Goal: Task Accomplishment & Management: Manage account settings

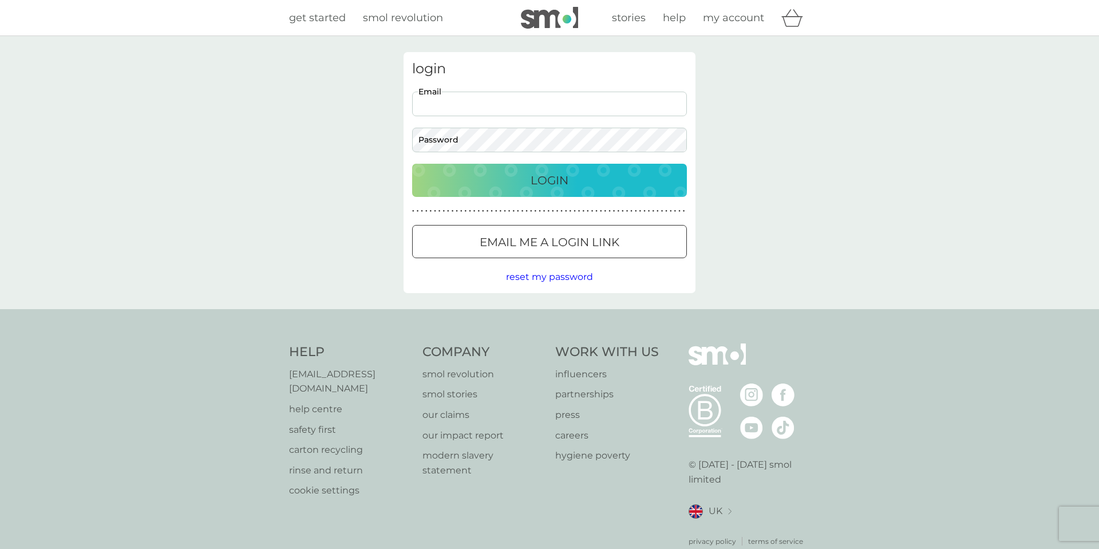
click at [485, 98] on input "Email" at bounding box center [549, 104] width 275 height 25
type input "[EMAIL_ADDRESS][DOMAIN_NAME]"
click at [536, 187] on p "Login" at bounding box center [550, 180] width 38 height 18
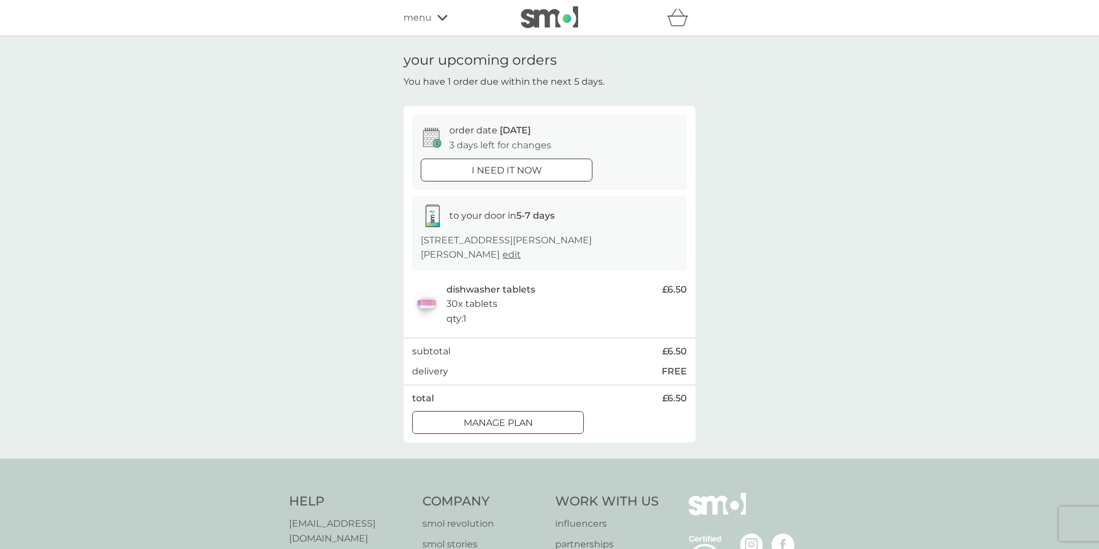
click at [492, 416] on p "Manage plan" at bounding box center [498, 423] width 69 height 15
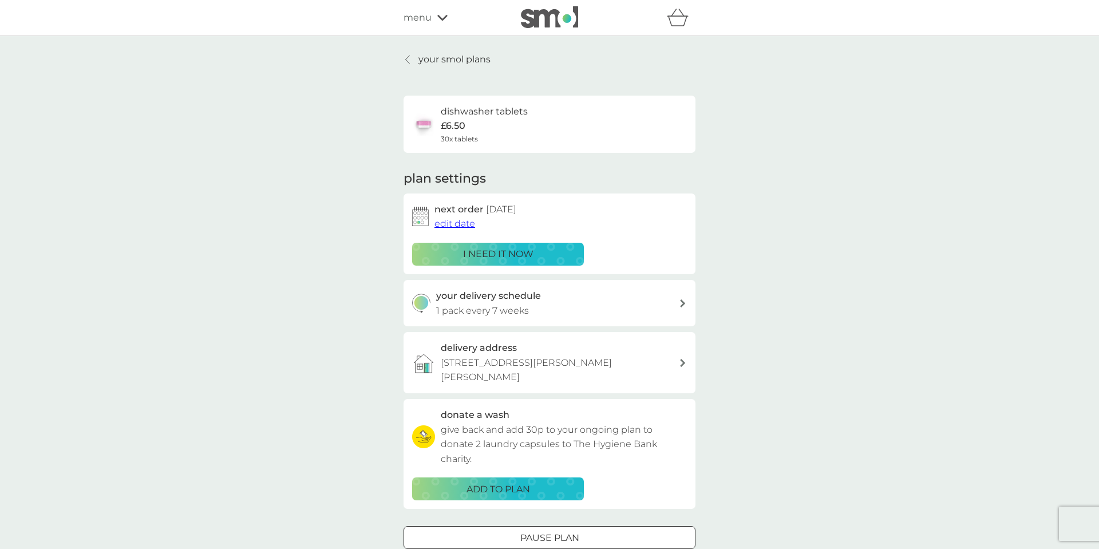
click at [450, 221] on span "edit date" at bounding box center [454, 223] width 41 height 11
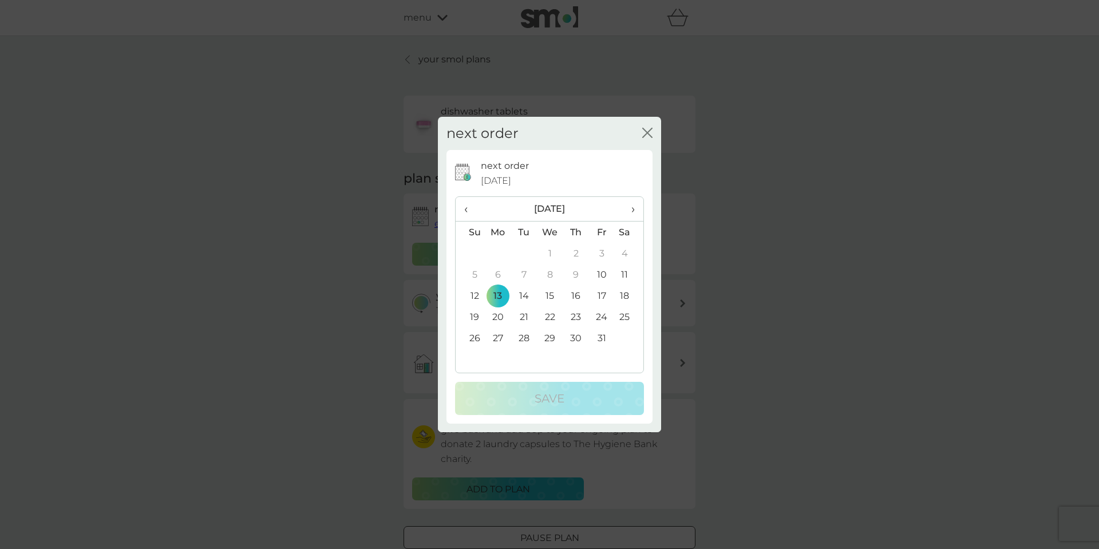
click at [495, 314] on td "20" at bounding box center [498, 316] width 26 height 21
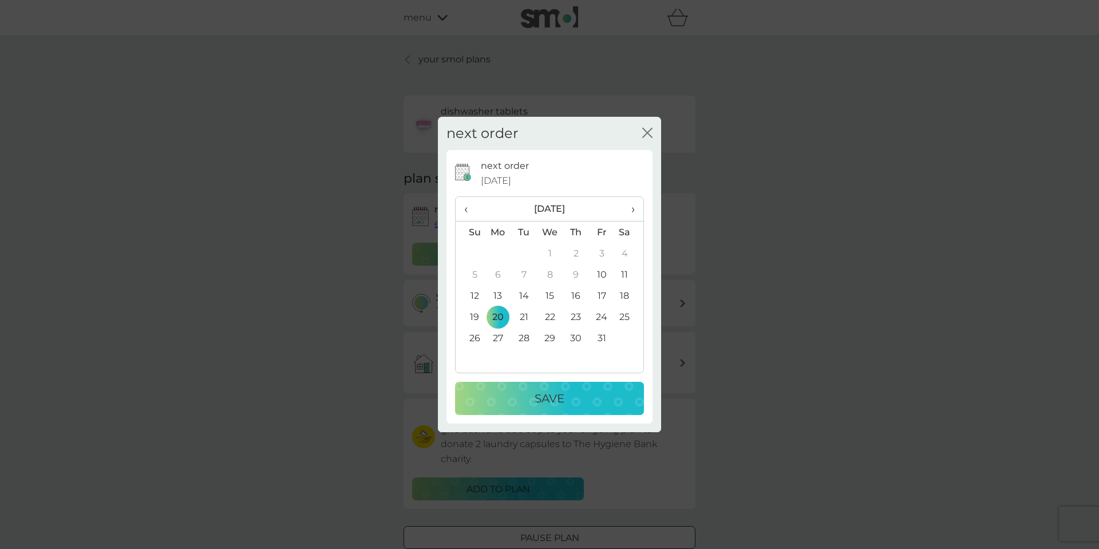
click at [496, 337] on td "27" at bounding box center [498, 337] width 26 height 21
click at [544, 398] on p "Save" at bounding box center [550, 398] width 30 height 18
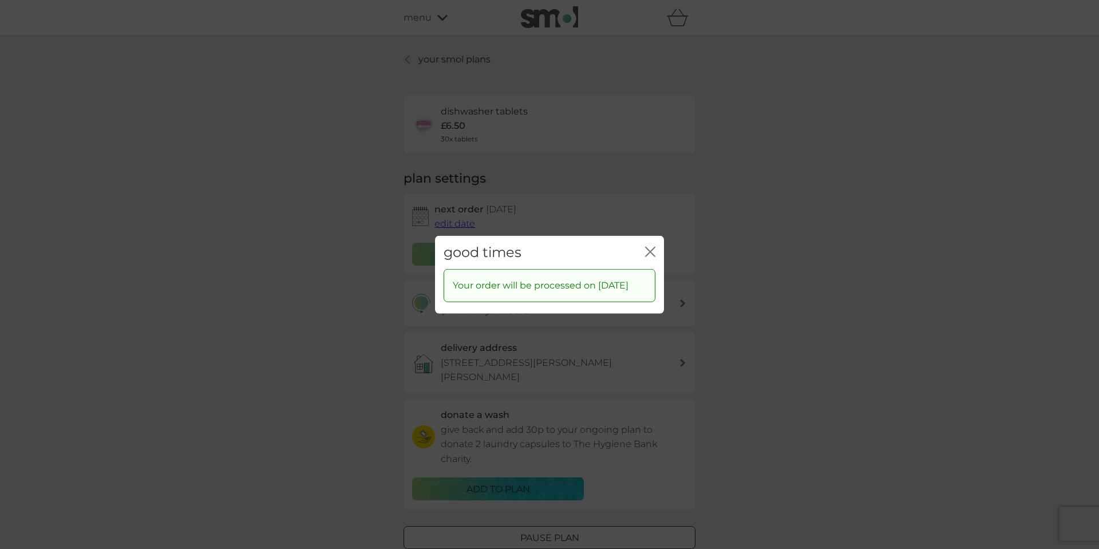
click at [648, 246] on icon "close" at bounding box center [650, 251] width 10 height 10
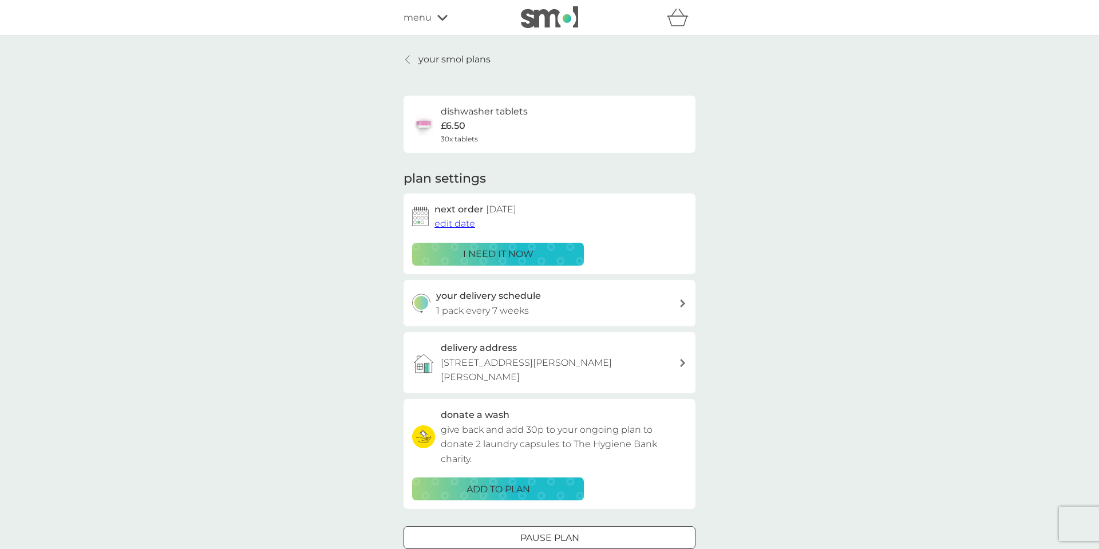
click at [468, 55] on p "your smol plans" at bounding box center [454, 59] width 72 height 15
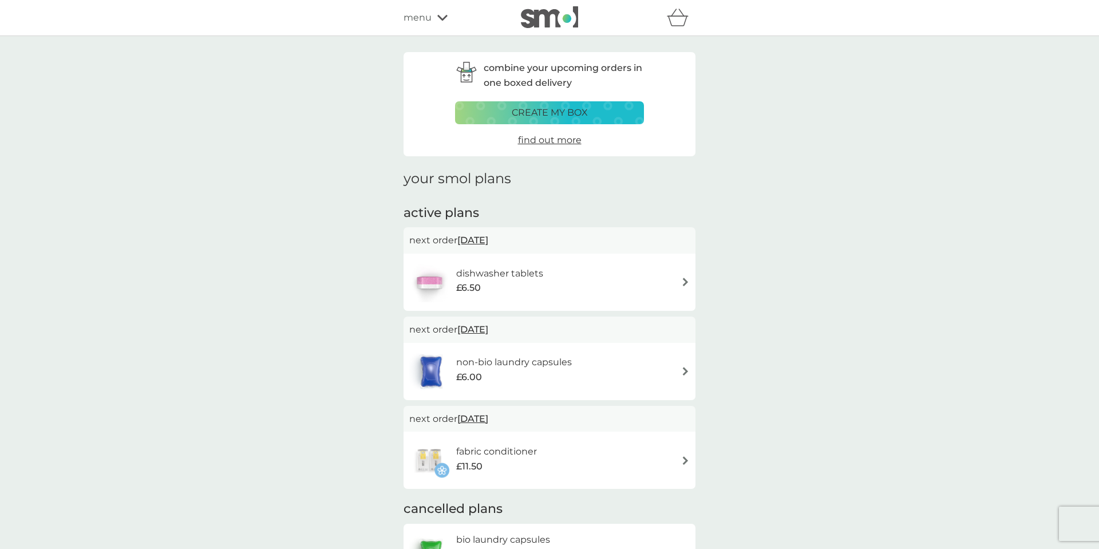
click at [488, 328] on span "27 Oct 2025" at bounding box center [472, 329] width 31 height 22
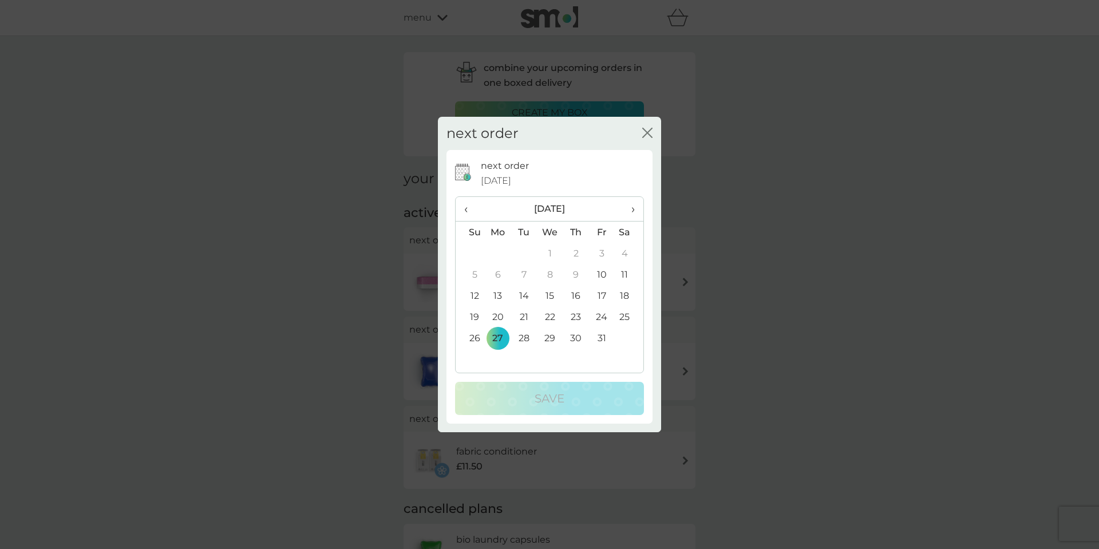
click at [493, 291] on td "13" at bounding box center [498, 295] width 26 height 21
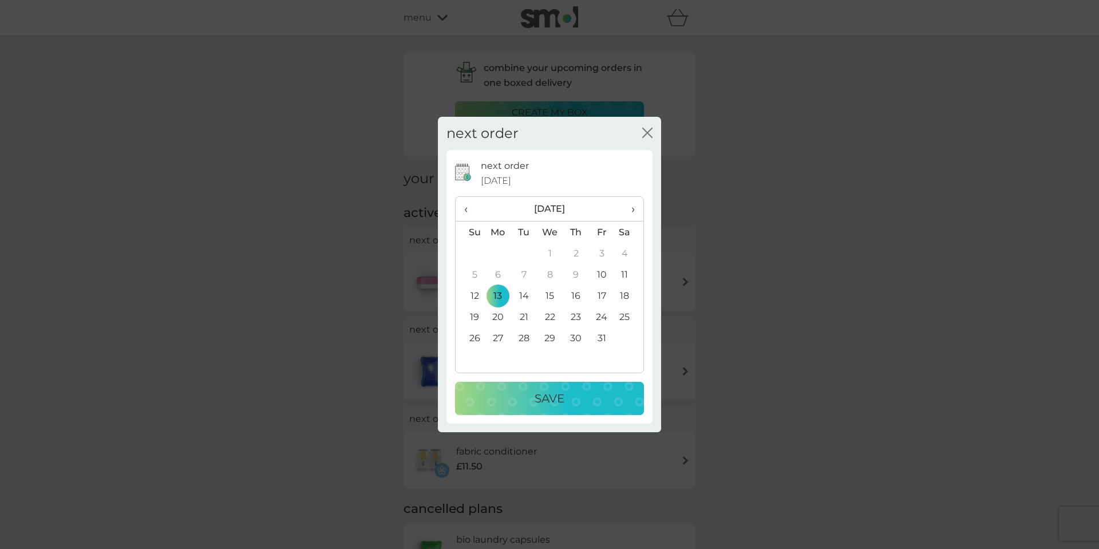
click at [551, 398] on p "Save" at bounding box center [550, 398] width 30 height 18
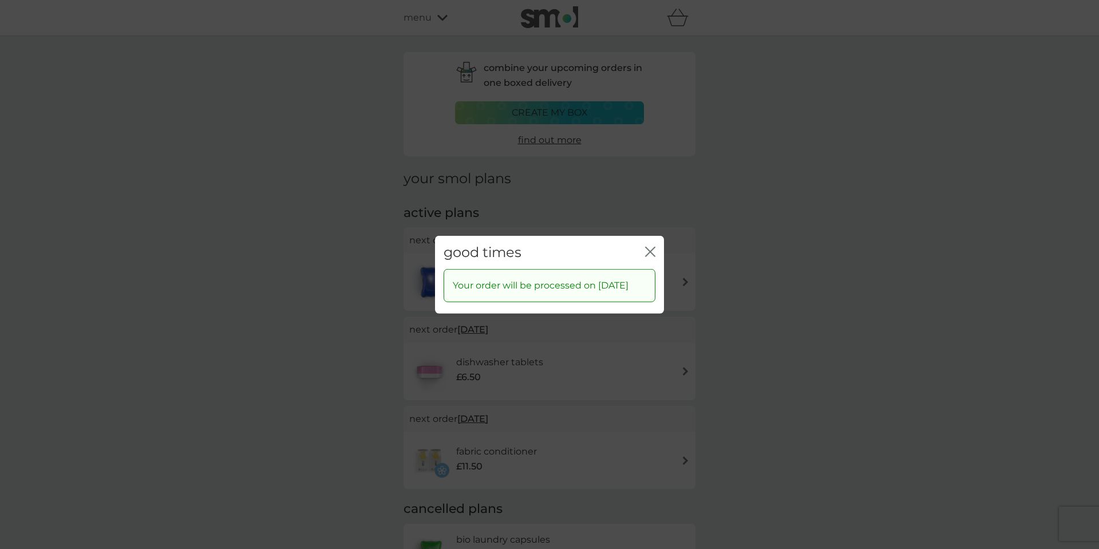
click at [654, 246] on icon "close" at bounding box center [650, 251] width 10 height 10
